Goal: Navigation & Orientation: Find specific page/section

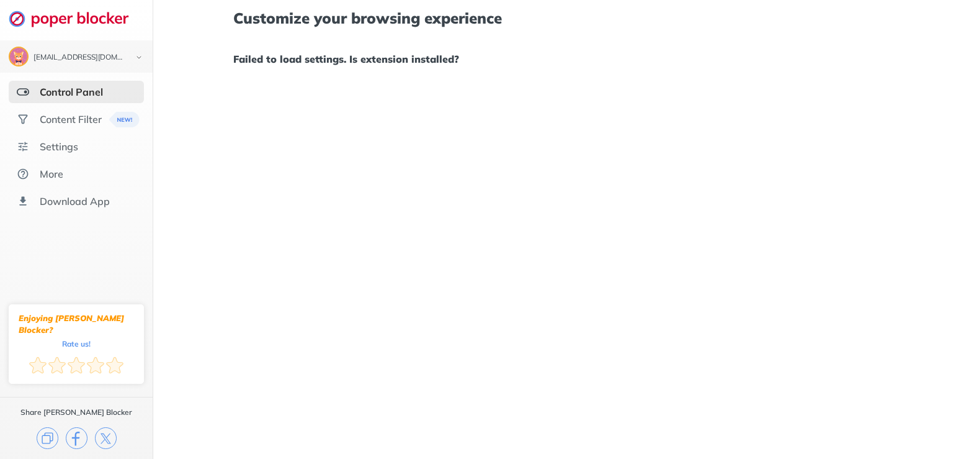
click at [73, 102] on ul "Control Panel Content Filter Settings More Download App" at bounding box center [76, 147] width 153 height 132
click at [71, 184] on div "More" at bounding box center [76, 174] width 135 height 22
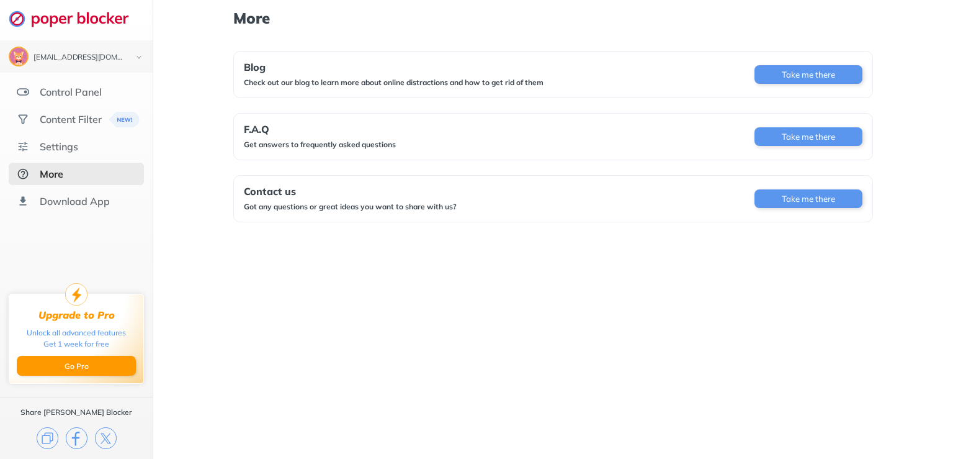
click at [73, 199] on div "Download App" at bounding box center [75, 201] width 70 height 12
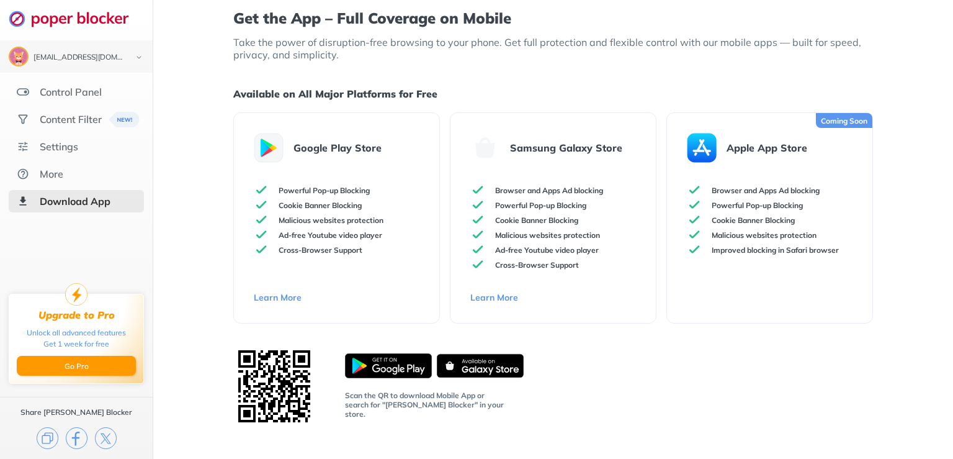
click at [48, 84] on div "Control Panel" at bounding box center [76, 92] width 135 height 22
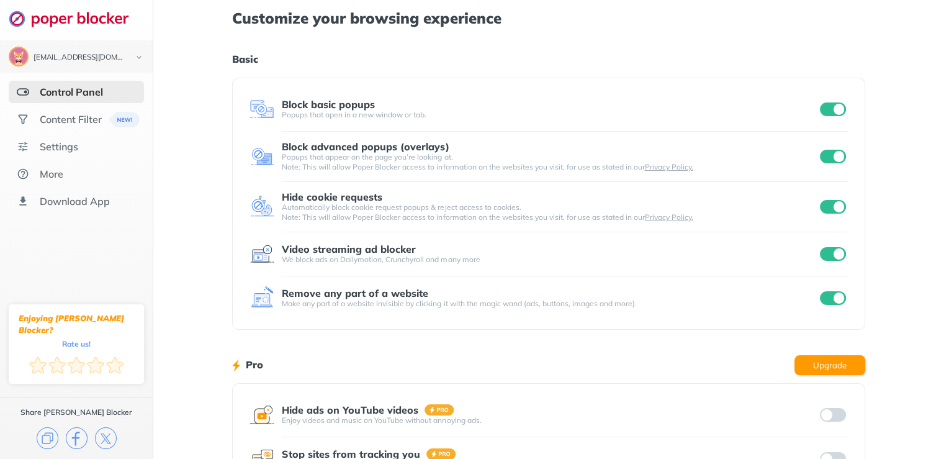
click at [70, 148] on div "Settings" at bounding box center [59, 146] width 38 height 12
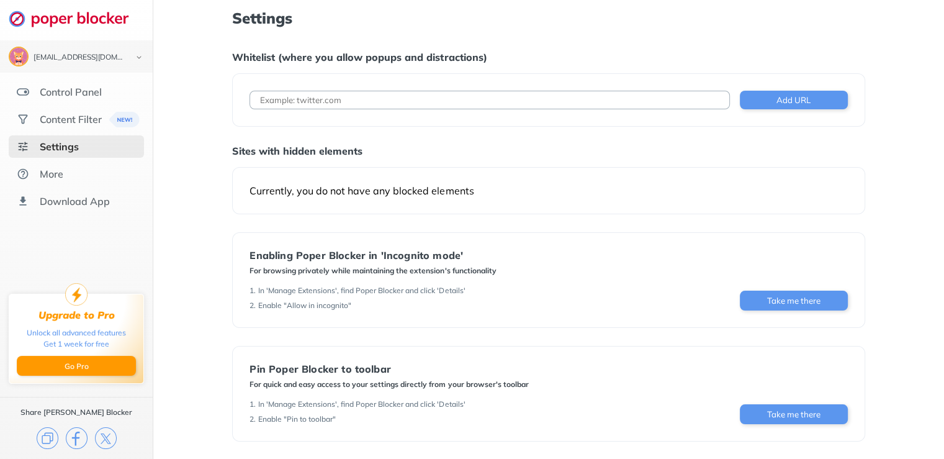
click at [81, 113] on div "Content Filter" at bounding box center [71, 119] width 62 height 12
